Goal: Task Accomplishment & Management: Manage account settings

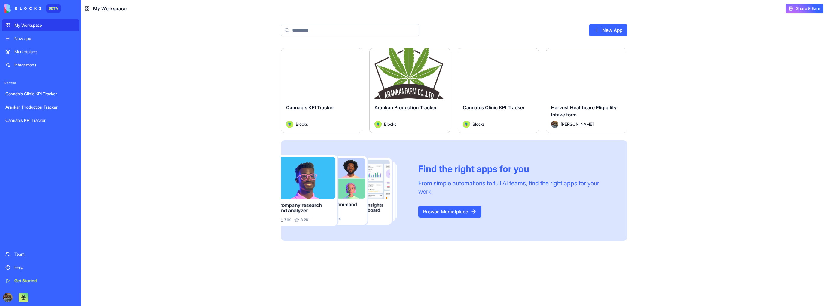
click at [18, 254] on div "Team" at bounding box center [44, 254] width 61 height 6
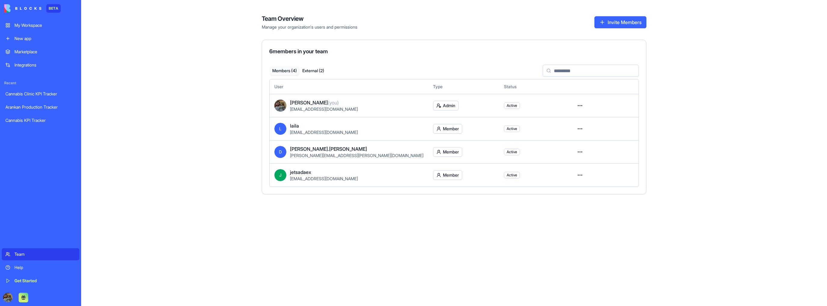
click at [323, 71] on button "External ( 2 )" at bounding box center [313, 70] width 29 height 9
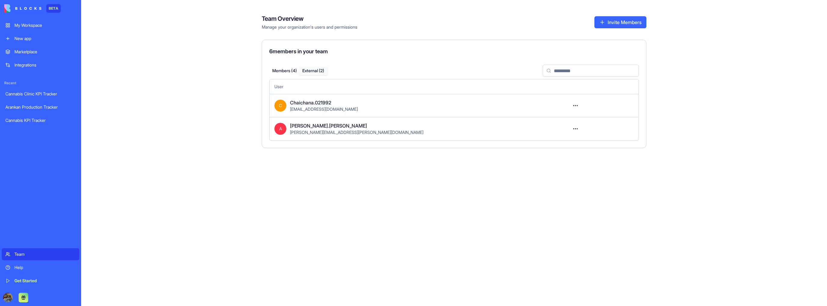
click at [287, 72] on button "Members ( 4 )" at bounding box center [284, 70] width 29 height 9
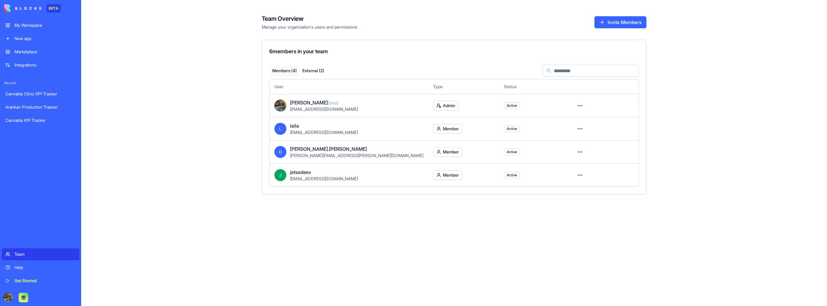
click at [577, 174] on html "BETA My Workspace New app Marketplace Integrations Recent Cannabis Clinic KPI T…" at bounding box center [413, 153] width 827 height 306
click at [664, 156] on html "BETA My Workspace New app Marketplace Integrations Recent Cannabis Clinic KPI T…" at bounding box center [413, 153] width 827 height 306
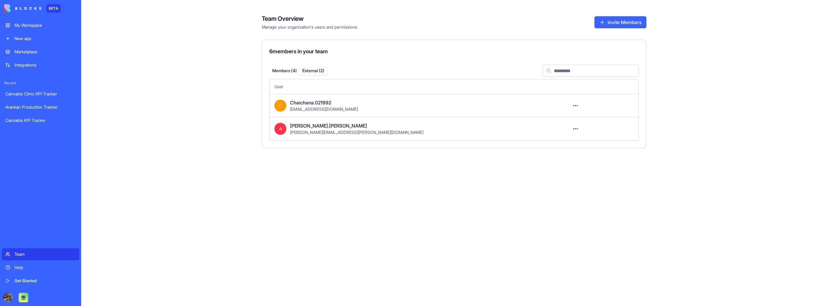
click at [308, 72] on button "External ( 2 )" at bounding box center [313, 70] width 29 height 9
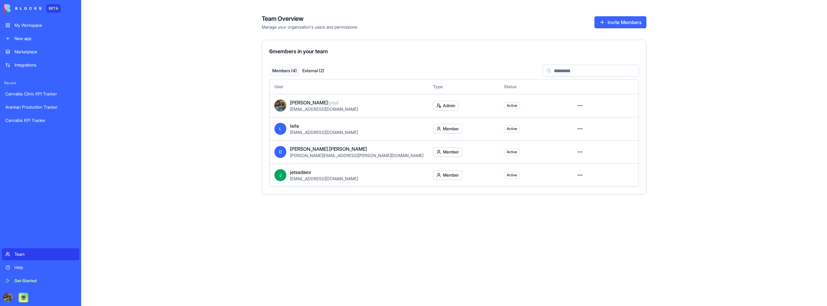
click at [290, 73] on button "Members ( 4 )" at bounding box center [284, 70] width 29 height 9
click at [303, 71] on button "External ( 2 )" at bounding box center [313, 70] width 29 height 9
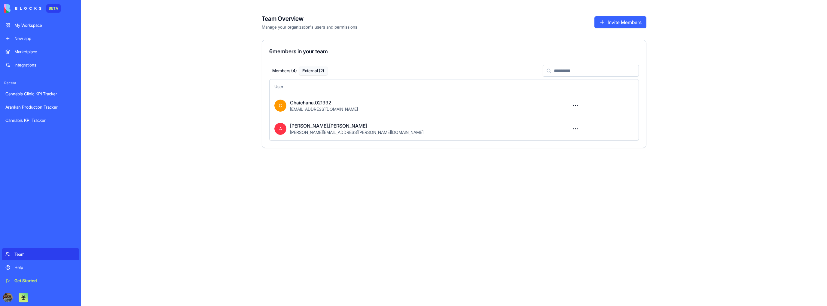
click at [607, 23] on button "Invite Members" at bounding box center [620, 22] width 52 height 12
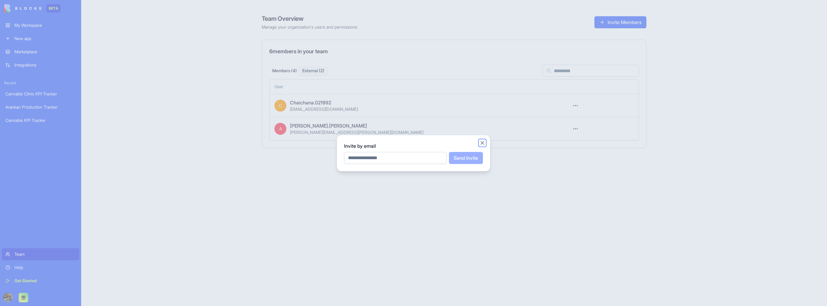
click at [484, 143] on button "Close" at bounding box center [482, 143] width 6 height 6
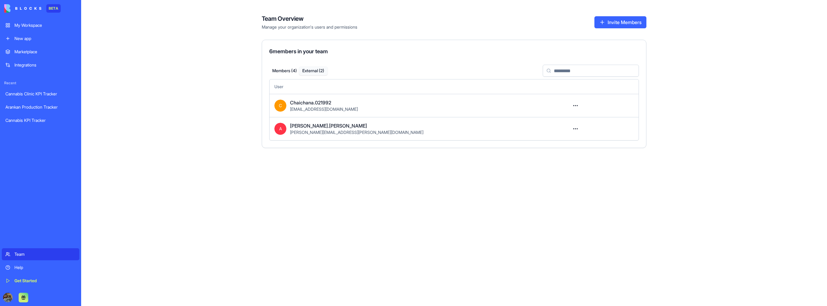
click at [42, 29] on link "My Workspace" at bounding box center [41, 25] width 78 height 12
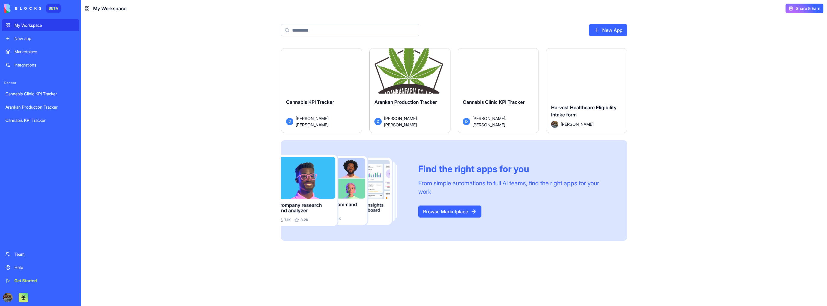
click at [410, 82] on div "Launch" at bounding box center [410, 73] width 81 height 50
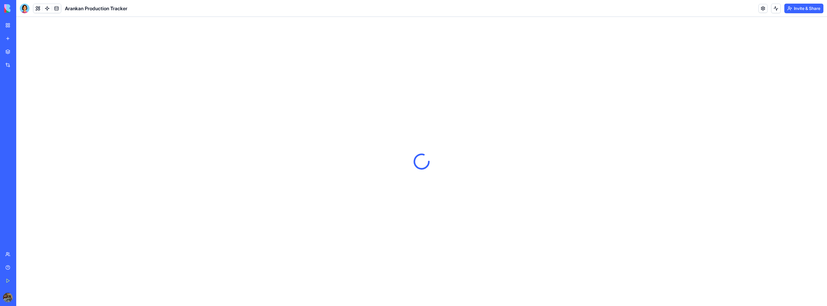
click at [793, 9] on button "Invite & Share" at bounding box center [803, 9] width 39 height 10
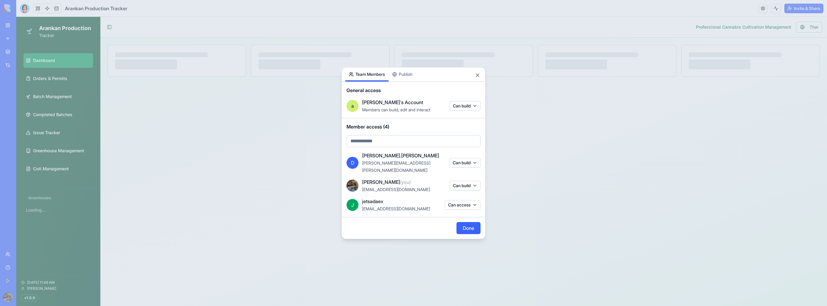
select select "**"
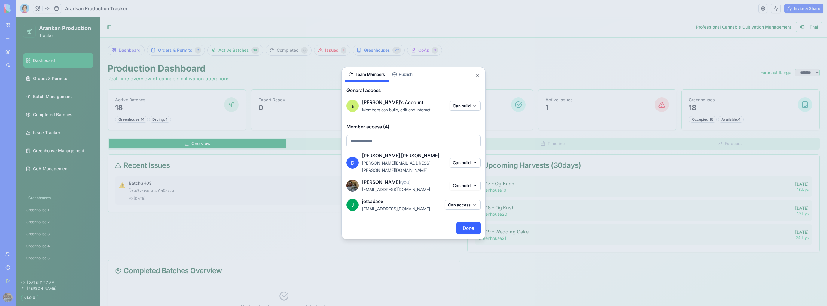
click at [455, 201] on button "Can access" at bounding box center [463, 205] width 36 height 10
click at [421, 134] on div at bounding box center [413, 153] width 827 height 306
click at [403, 81] on div "Share App Team Members Publish General access a alan's Account Members can buil…" at bounding box center [413, 153] width 144 height 172
click at [367, 61] on body "BETA My Workspace New app Marketplace Integrations Recent Cannabis Clinic KPI T…" at bounding box center [413, 153] width 827 height 306
click at [473, 80] on div "Share App Team Members Publish" at bounding box center [414, 74] width 144 height 14
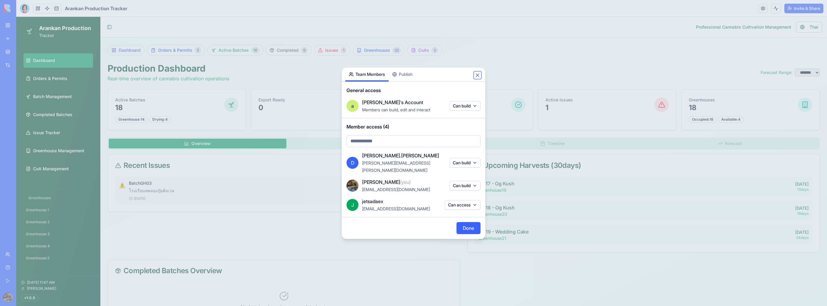
click at [478, 78] on button "Close" at bounding box center [477, 75] width 6 height 6
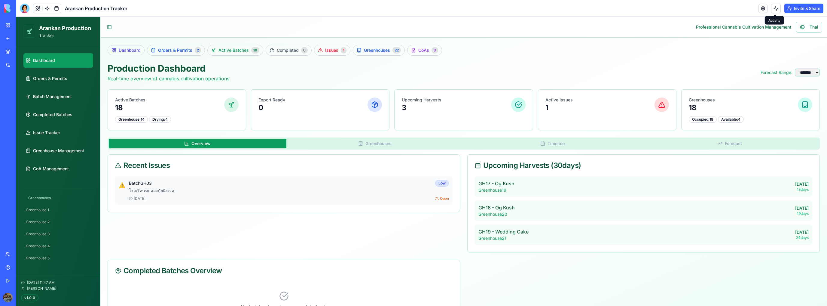
click at [764, 11] on link at bounding box center [762, 8] width 9 height 9
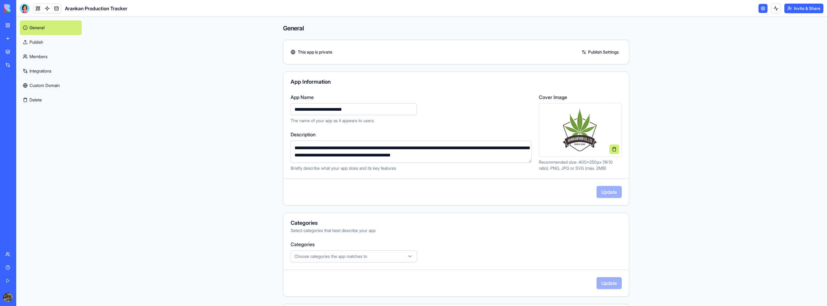
click at [764, 11] on link at bounding box center [762, 8] width 9 height 9
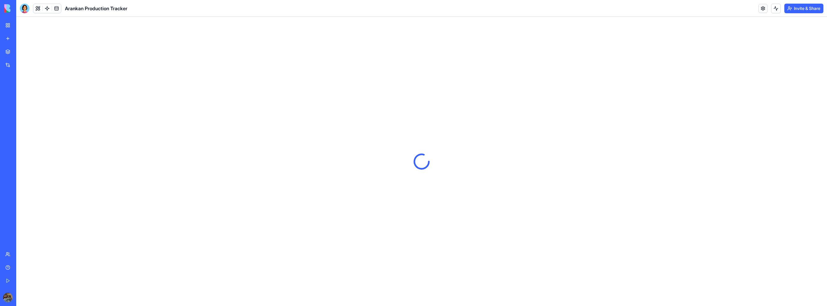
click at [790, 9] on button "Invite & Share" at bounding box center [803, 9] width 39 height 10
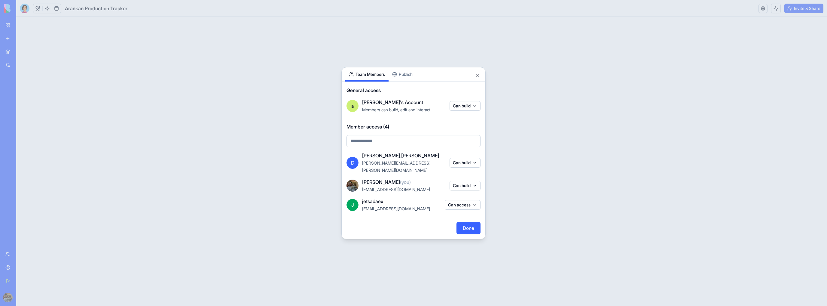
click at [712, 29] on div at bounding box center [413, 153] width 827 height 306
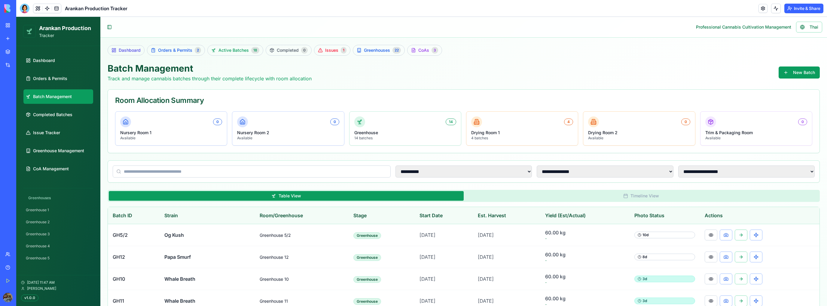
click at [793, 8] on button "Invite & Share" at bounding box center [803, 9] width 39 height 10
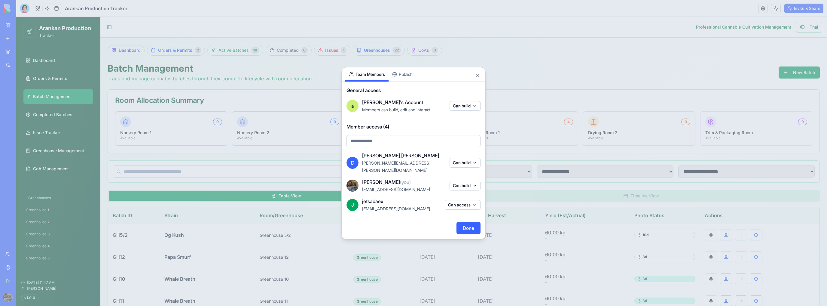
click at [396, 130] on span "Member access (4)" at bounding box center [413, 126] width 134 height 7
drag, startPoint x: 396, startPoint y: 132, endPoint x: 359, endPoint y: 130, distance: 37.3
click at [359, 130] on span "Member access (4)" at bounding box center [413, 126] width 134 height 7
click at [372, 130] on span "Member access (4)" at bounding box center [413, 126] width 134 height 7
drag, startPoint x: 372, startPoint y: 130, endPoint x: 379, endPoint y: 128, distance: 7.5
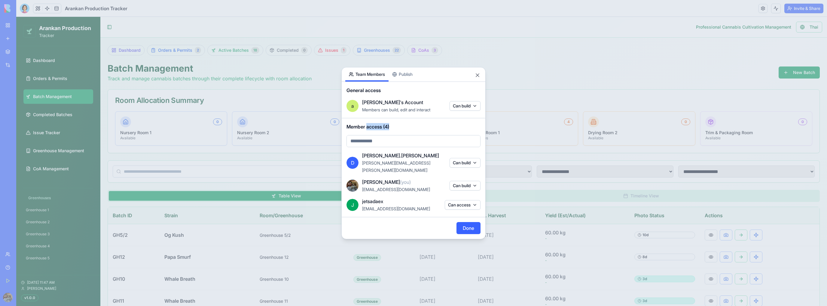
click at [373, 130] on span "Member access (4)" at bounding box center [413, 126] width 134 height 7
click at [396, 128] on span "Member access (4)" at bounding box center [413, 126] width 134 height 7
click at [397, 130] on span "Member access (4)" at bounding box center [413, 126] width 134 height 7
click at [477, 78] on button "Close" at bounding box center [477, 75] width 6 height 6
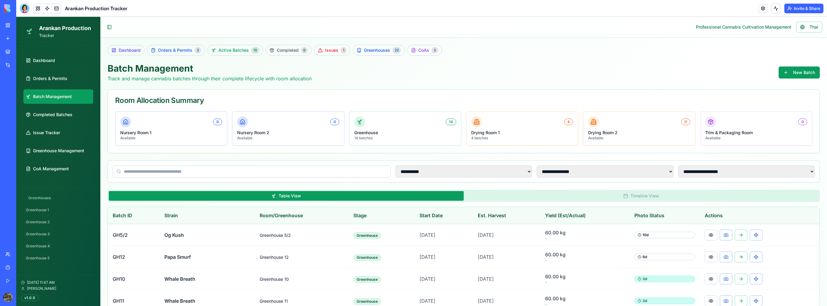
click at [797, 9] on button "Invite & Share" at bounding box center [803, 9] width 39 height 10
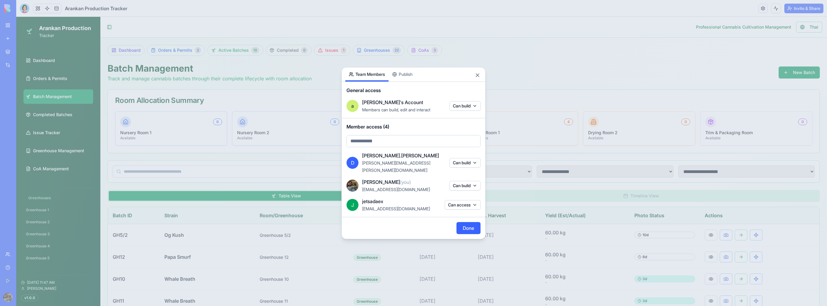
click at [405, 145] on body "BETA My Workspace New app Marketplace Integrations Recent Cannabis Clinic KPI T…" at bounding box center [413, 153] width 827 height 306
click at [402, 157] on div "laila" at bounding box center [400, 158] width 68 height 7
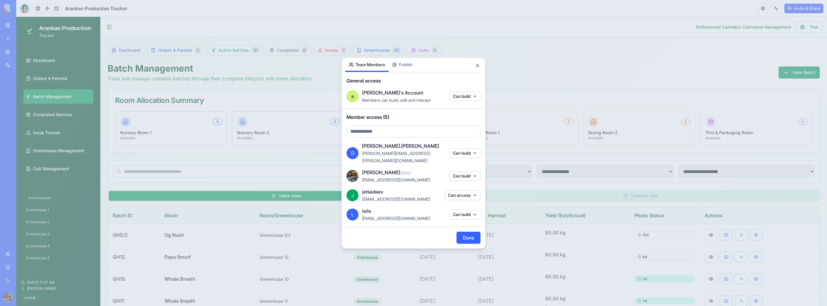
click at [465, 210] on button "Can build" at bounding box center [464, 214] width 31 height 10
click at [461, 246] on div "Remove access" at bounding box center [464, 245] width 45 height 10
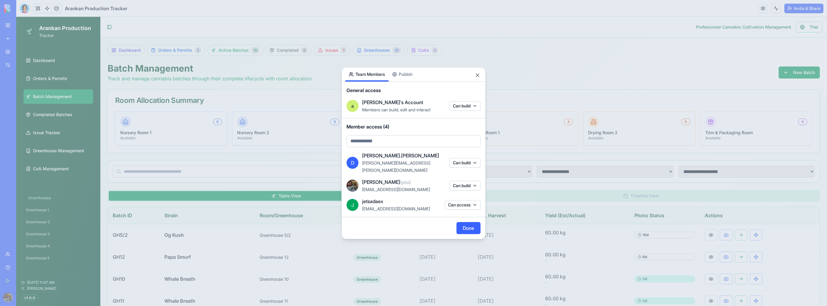
click at [455, 200] on button "Can access" at bounding box center [463, 205] width 36 height 10
click at [422, 196] on div at bounding box center [413, 153] width 827 height 306
click at [477, 78] on button "Close" at bounding box center [477, 75] width 6 height 6
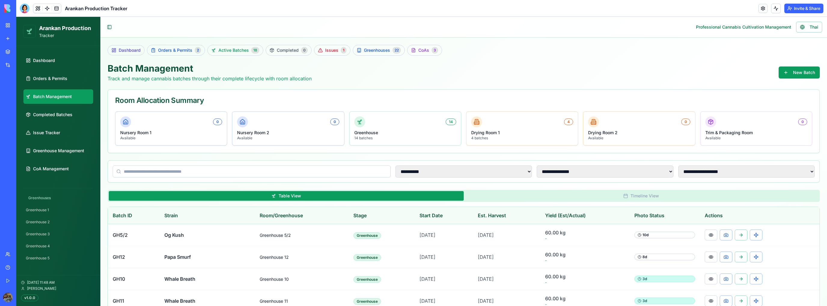
click at [796, 8] on button "Invite & Share" at bounding box center [803, 9] width 39 height 10
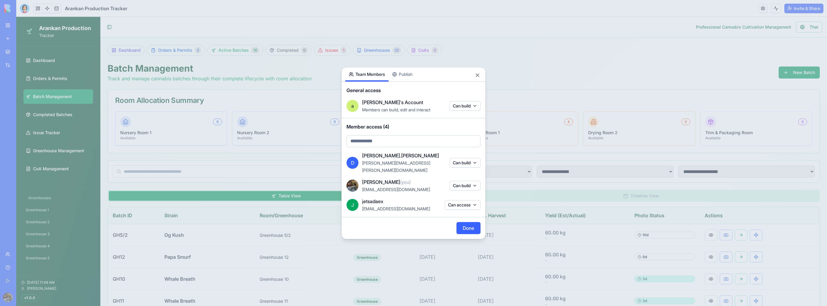
click at [464, 202] on button "Can access" at bounding box center [463, 205] width 36 height 10
click at [466, 223] on div "Can build" at bounding box center [462, 223] width 45 height 10
click at [429, 219] on div at bounding box center [413, 153] width 827 height 306
click at [466, 224] on button "Done" at bounding box center [468, 228] width 24 height 12
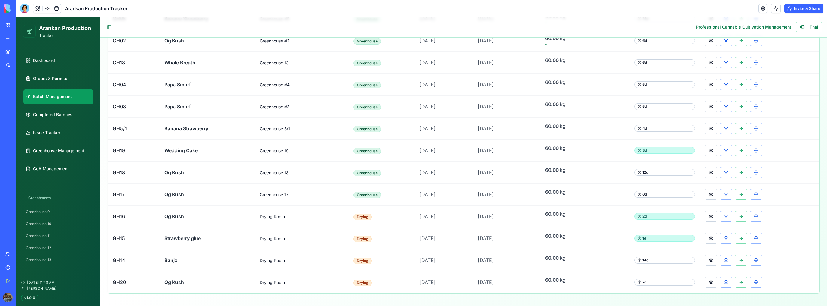
scroll to position [168, 0]
click at [711, 214] on button at bounding box center [711, 216] width 13 height 11
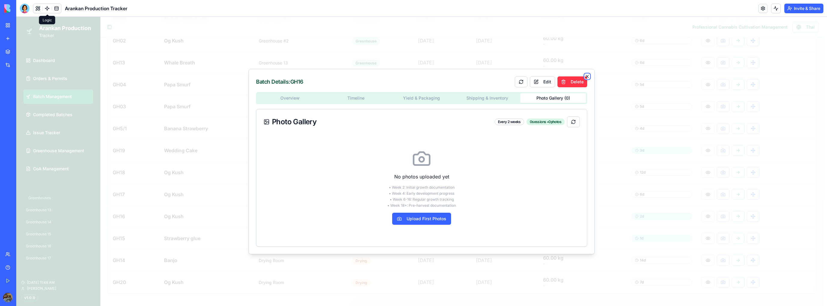
click at [587, 76] on icon "button" at bounding box center [587, 76] width 2 height 2
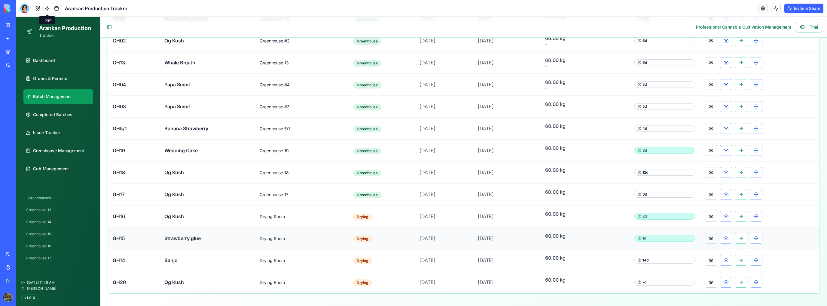
click at [714, 238] on button at bounding box center [711, 238] width 13 height 11
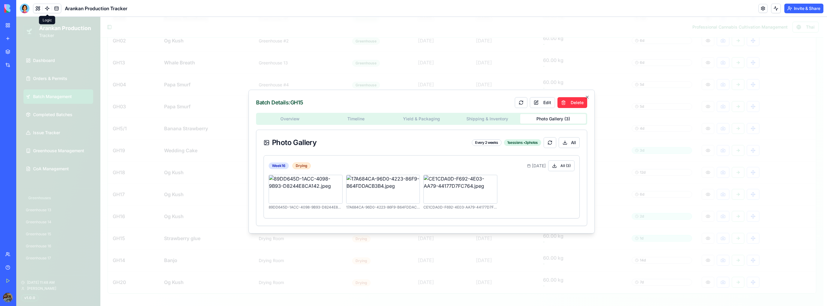
drag, startPoint x: 451, startPoint y: 92, endPoint x: 471, endPoint y: 82, distance: 22.2
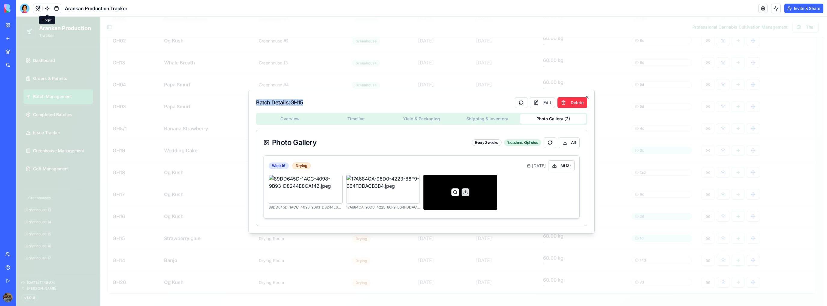
click at [454, 191] on button at bounding box center [455, 192] width 8 height 8
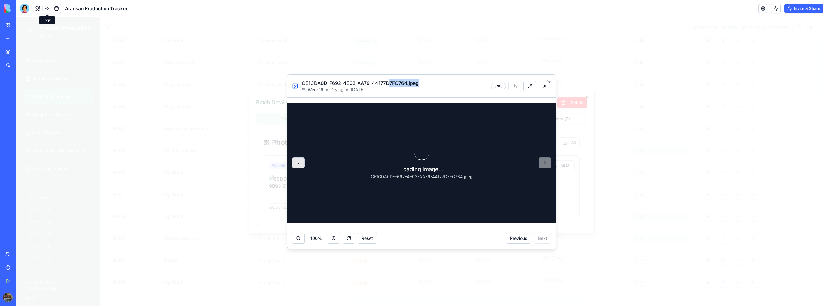
drag, startPoint x: 395, startPoint y: 81, endPoint x: 438, endPoint y: 83, distance: 42.7
click at [438, 83] on div "CE1CDA0D-F692-4E03-AA79-44177D7FC764.jpeg Week 16 • Drying • [DATE] 3 of 3" at bounding box center [421, 86] width 269 height 23
click at [449, 79] on div "CE1CDA0D-F692-4E03-AA79-44177D7FC764.jpeg Week 16 • Drying • [DATE] 3 of 3" at bounding box center [421, 86] width 269 height 23
click at [544, 85] on button at bounding box center [544, 86] width 13 height 11
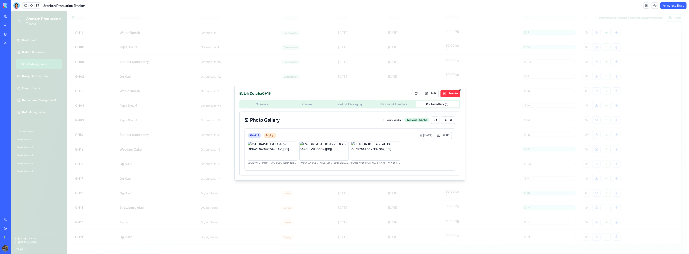
scroll to position [251, 0]
click at [690, 135] on icon "button" at bounding box center [690, 135] width 2 height 2
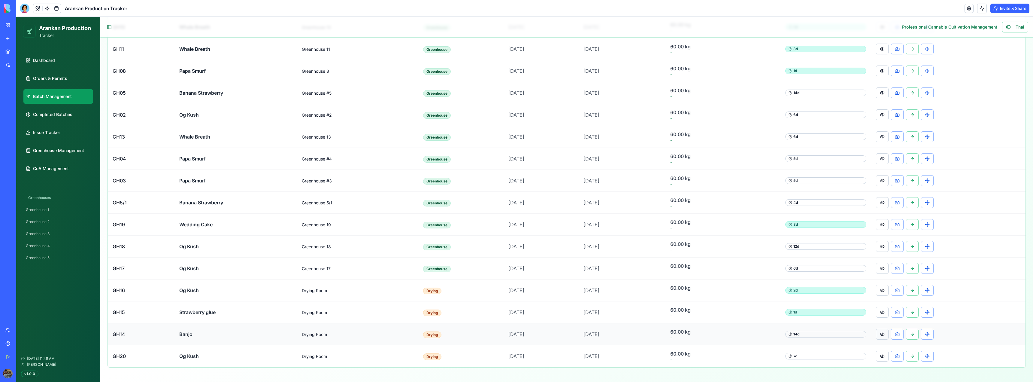
click at [826, 305] on button at bounding box center [882, 334] width 13 height 11
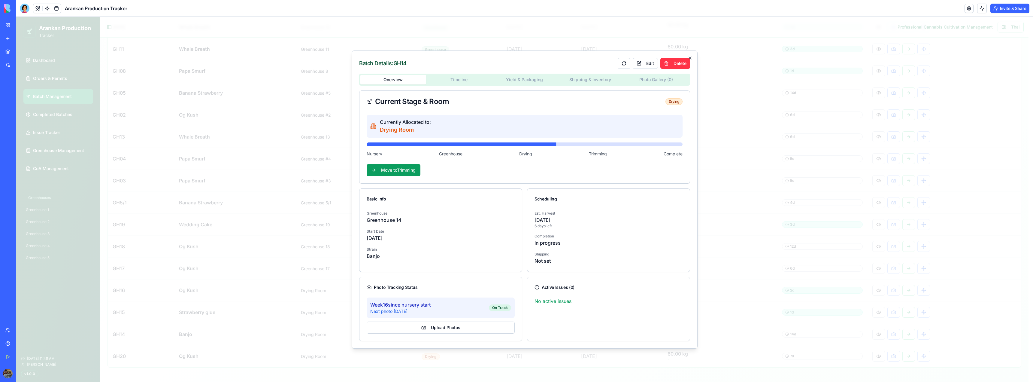
click at [656, 77] on body "**********" at bounding box center [522, 73] width 1013 height 616
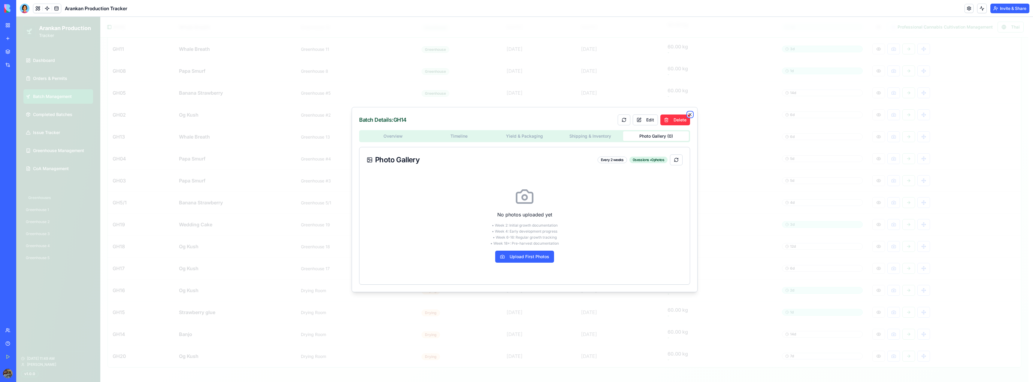
click at [689, 113] on icon "button" at bounding box center [690, 114] width 2 height 2
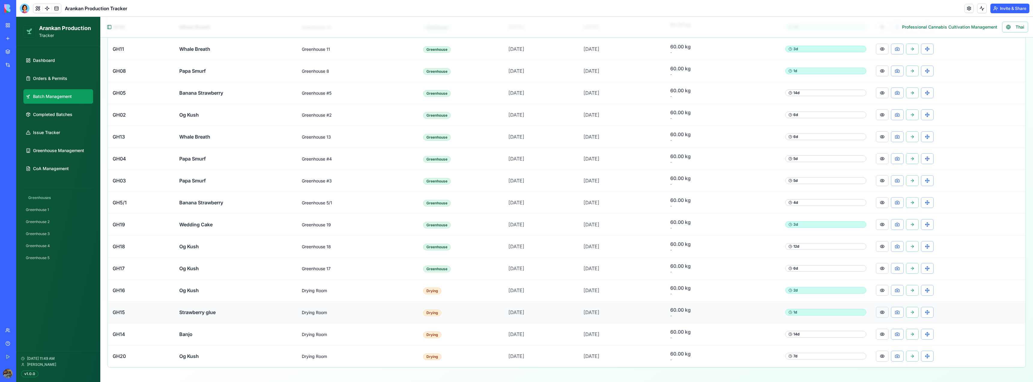
click at [826, 305] on button at bounding box center [882, 312] width 13 height 11
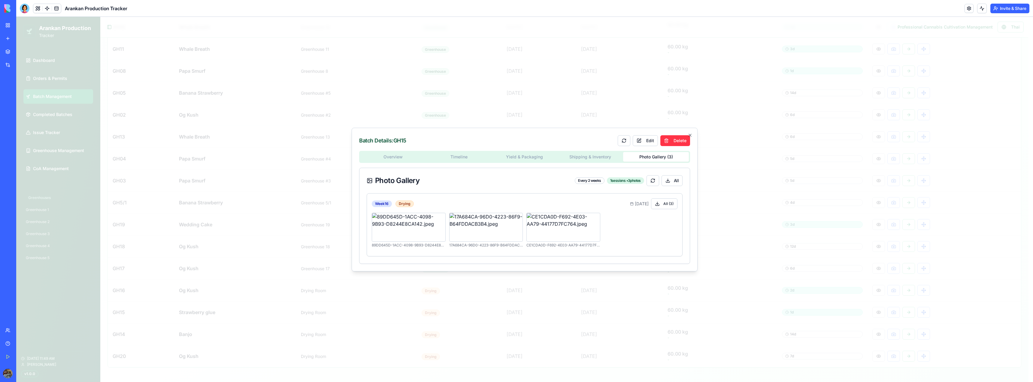
click at [667, 79] on body "**********" at bounding box center [522, 73] width 1013 height 616
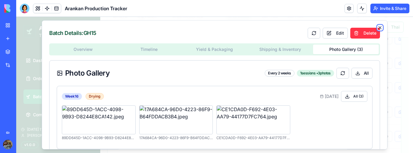
click at [380, 27] on icon "button" at bounding box center [380, 27] width 5 height 5
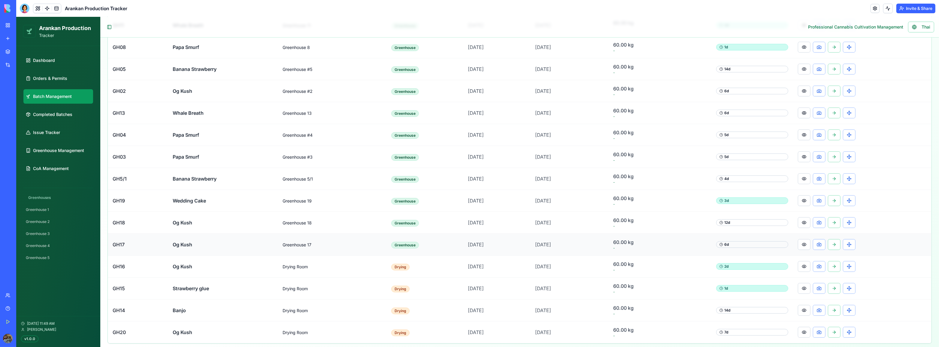
scroll to position [285, 0]
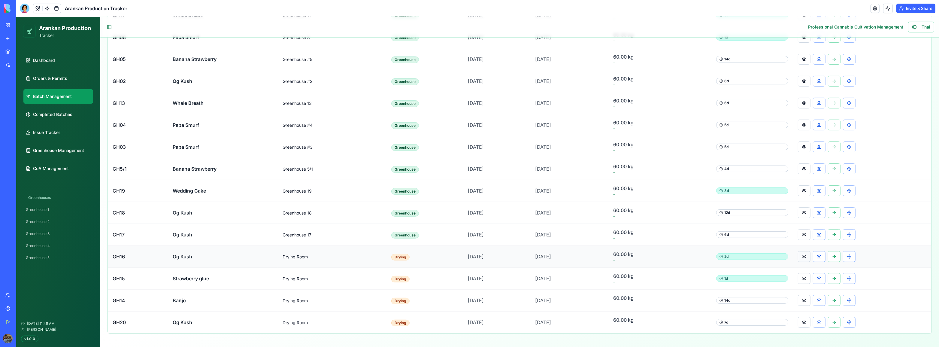
click at [806, 256] on button at bounding box center [804, 256] width 13 height 11
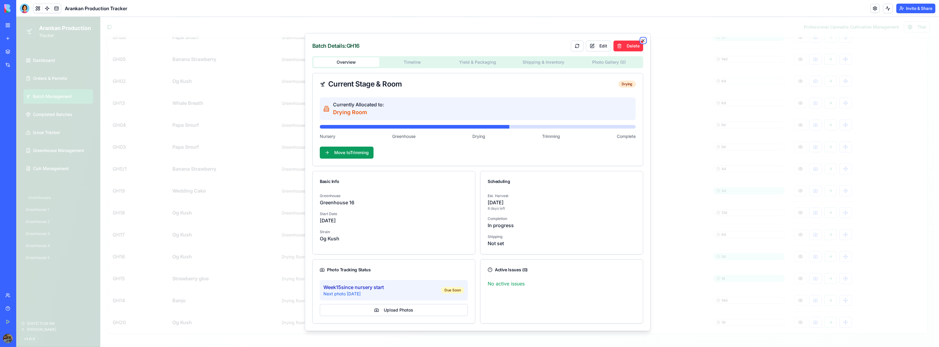
click at [643, 39] on icon "button" at bounding box center [643, 40] width 5 height 5
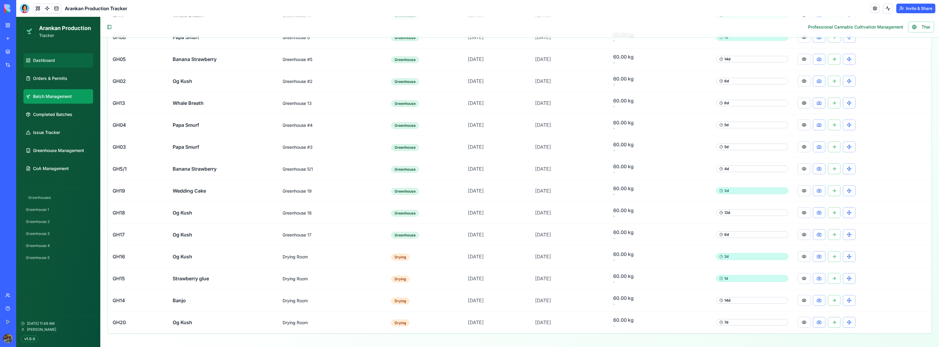
click at [80, 58] on link "Dashboard" at bounding box center [58, 60] width 70 height 14
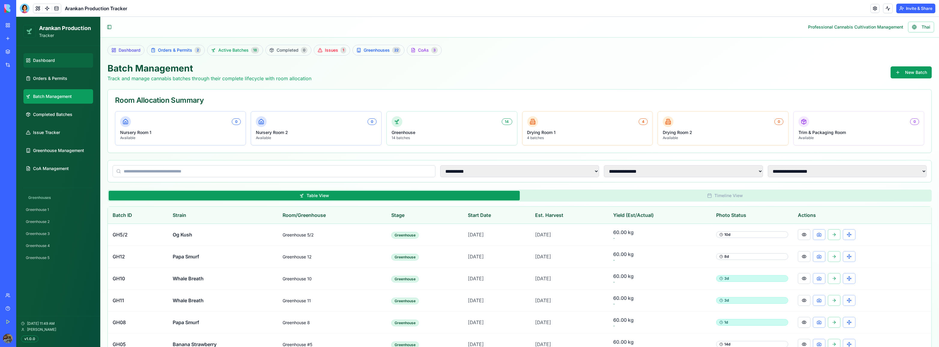
select select "**"
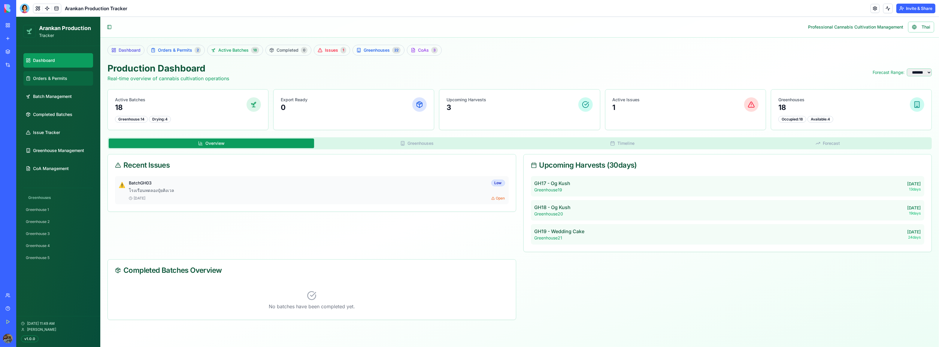
click at [82, 77] on link "Orders & Permits" at bounding box center [58, 78] width 70 height 14
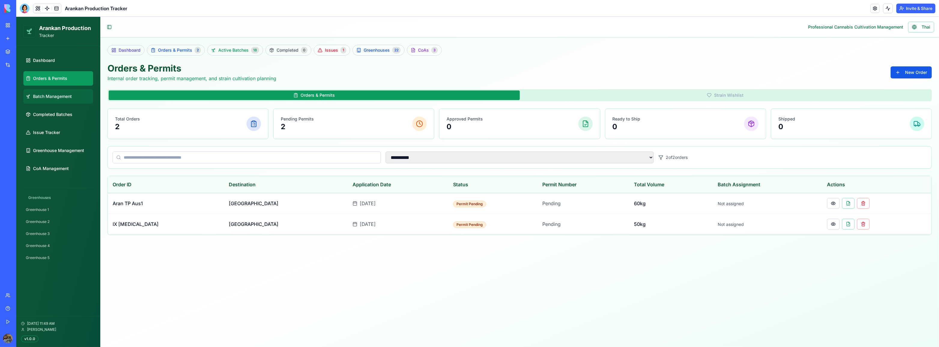
click at [76, 94] on link "Batch Management" at bounding box center [58, 96] width 70 height 14
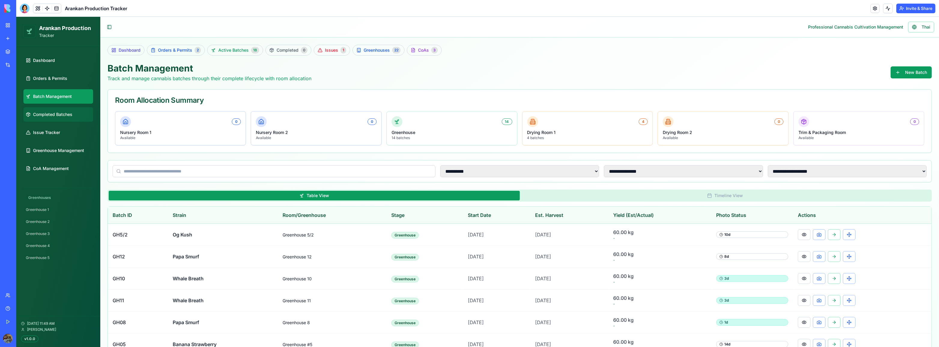
click at [67, 119] on link "Completed Batches" at bounding box center [58, 114] width 70 height 14
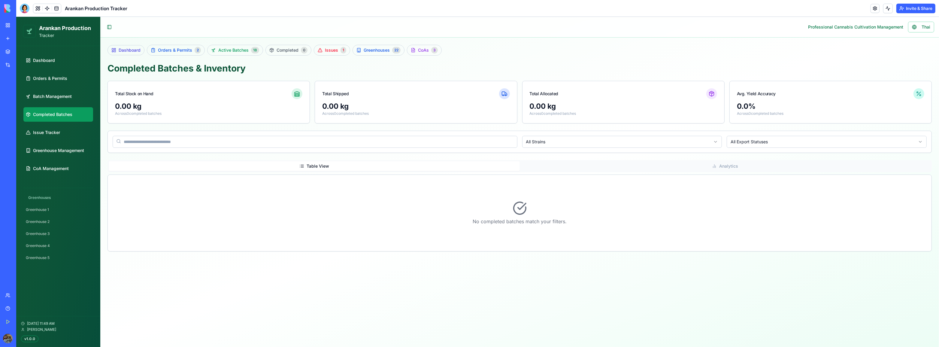
click at [66, 69] on ul "Dashboard Orders & Permits Batch Management Completed Batches Issue Tracker Gre…" at bounding box center [58, 114] width 70 height 123
click at [69, 62] on link "Dashboard" at bounding box center [58, 60] width 70 height 14
select select "**"
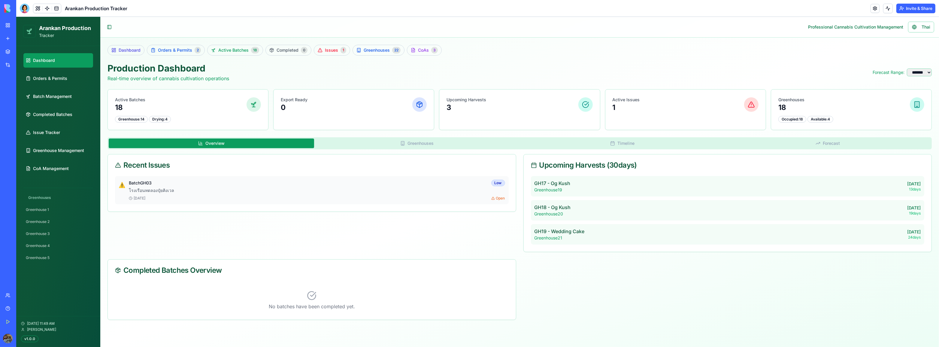
click at [826, 6] on button "Invite & Share" at bounding box center [916, 9] width 39 height 10
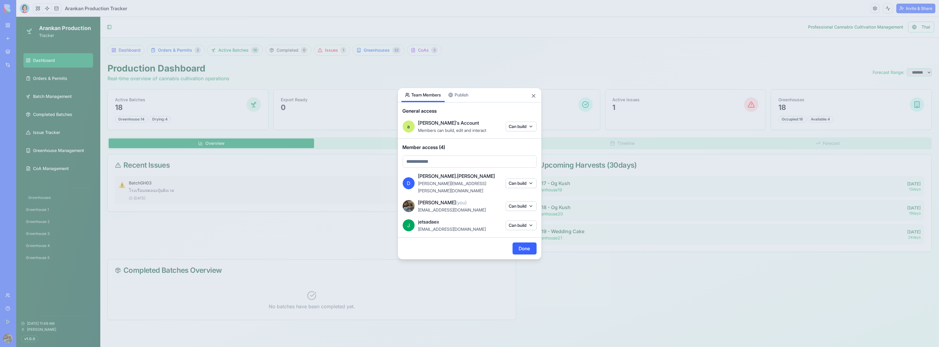
click at [469, 100] on div "Share App Team Members Publish General access a alan's Account Members can buil…" at bounding box center [470, 174] width 144 height 172
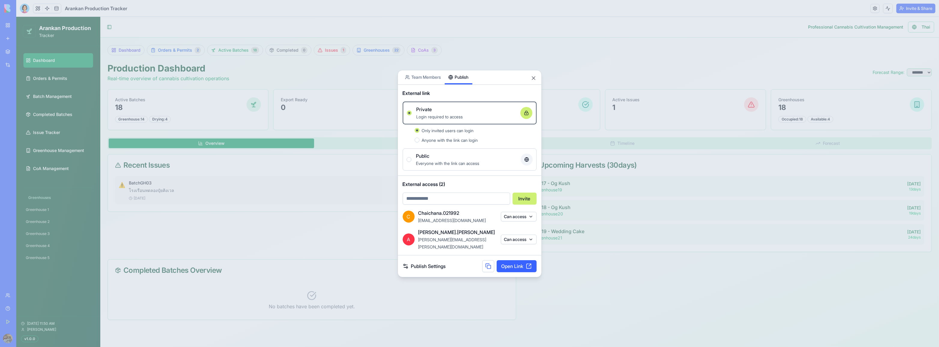
click at [445, 202] on input "email" at bounding box center [457, 199] width 108 height 12
type input "**********"
click at [521, 199] on button "Invite" at bounding box center [525, 199] width 24 height 12
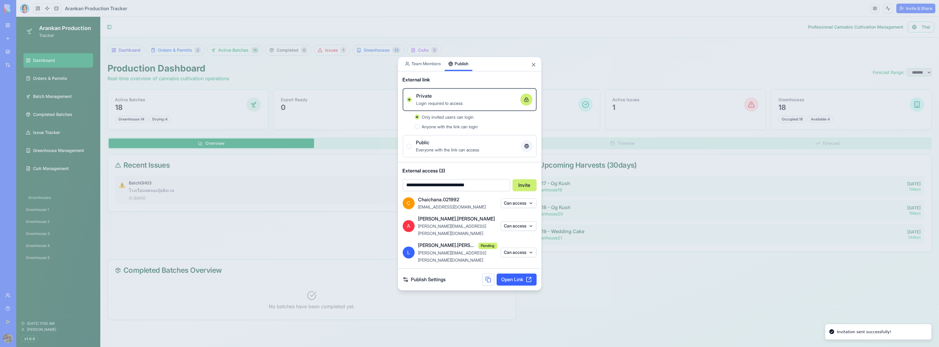
click at [425, 71] on body "**********" at bounding box center [469, 173] width 939 height 347
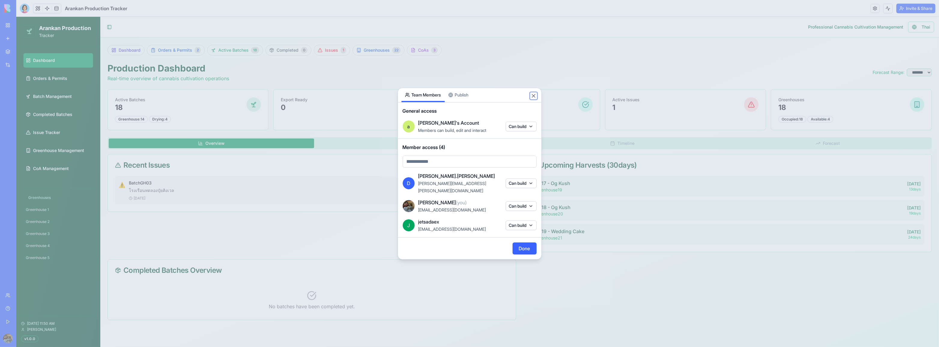
click at [534, 98] on button "Close" at bounding box center [534, 96] width 6 height 6
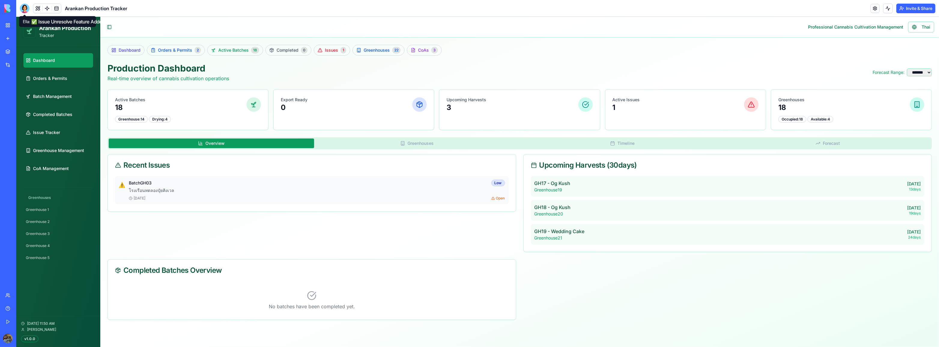
drag, startPoint x: 26, startPoint y: 8, endPoint x: 44, endPoint y: 16, distance: 19.9
click at [26, 8] on div at bounding box center [25, 9] width 10 height 10
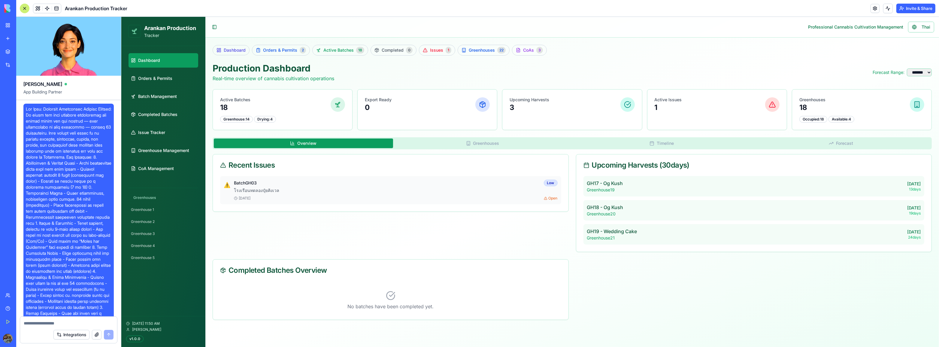
scroll to position [37732, 0]
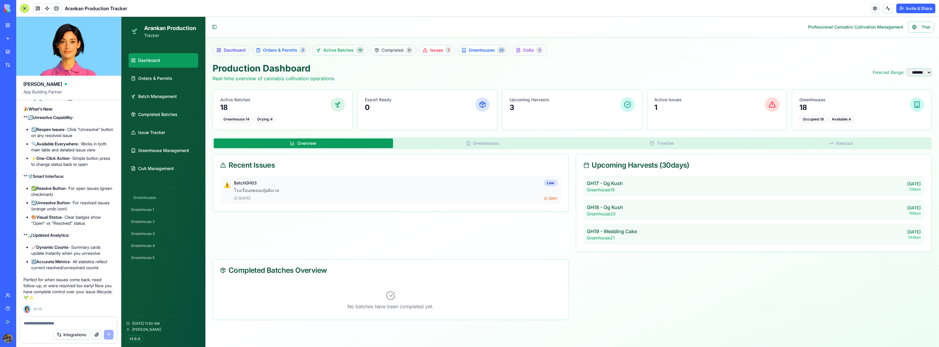
click at [24, 7] on div at bounding box center [25, 9] width 10 height 10
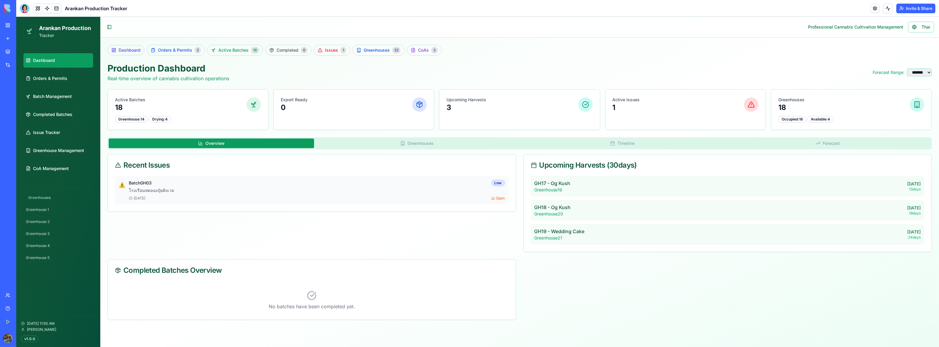
click at [22, 293] on div "Team" at bounding box center [18, 295] width 8 height 6
